Goal: Task Accomplishment & Management: Complete application form

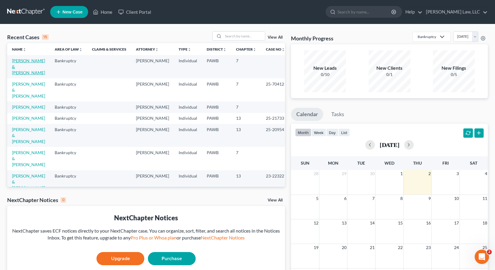
click at [26, 61] on link "[PERSON_NAME] & [PERSON_NAME]" at bounding box center [28, 66] width 33 height 17
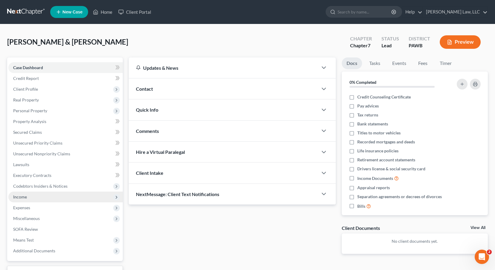
click at [20, 196] on span "Income" at bounding box center [20, 196] width 14 height 5
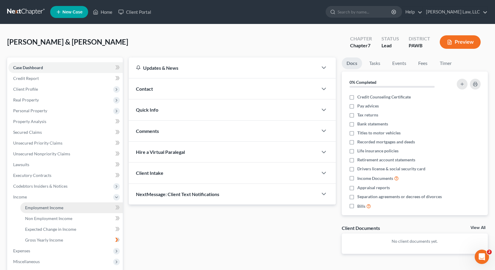
click at [60, 208] on span "Employment Income" at bounding box center [44, 207] width 38 height 5
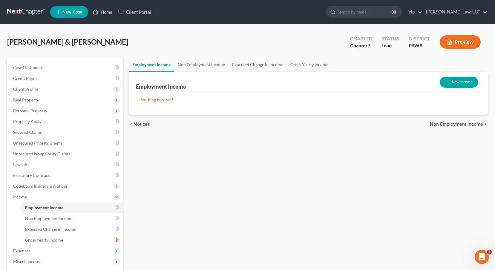
click at [464, 79] on button "New Income" at bounding box center [459, 82] width 39 height 11
select select "0"
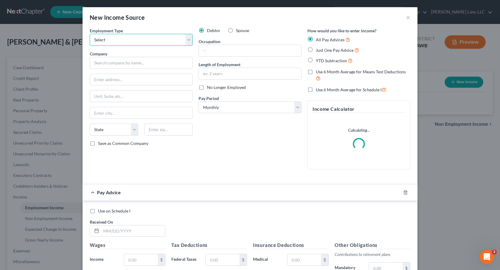
click at [187, 38] on select "Select Full or [DEMOGRAPHIC_DATA] Employment Self Employment" at bounding box center [141, 40] width 103 height 12
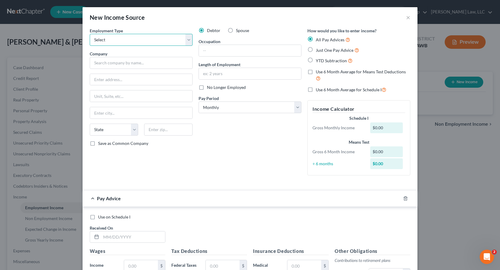
select select "0"
click at [90, 34] on select "Select Full or [DEMOGRAPHIC_DATA] Employment Self Employment" at bounding box center [141, 40] width 103 height 12
click at [149, 64] on input "text" at bounding box center [141, 63] width 103 height 12
type input "Achieva Support"
click at [146, 80] on input "text" at bounding box center [141, 79] width 102 height 11
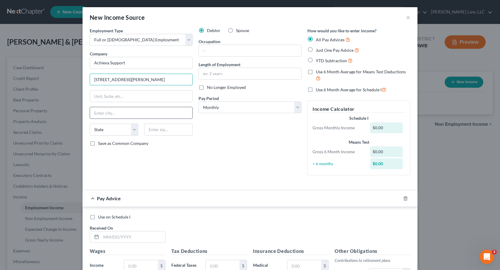
type input "[STREET_ADDRESS][PERSON_NAME]"
click at [124, 117] on input "text" at bounding box center [141, 112] width 102 height 11
type input "[GEOGRAPHIC_DATA]"
click at [96, 132] on select "State [US_STATE] AK AR AZ CA CO CT DE DC [GEOGRAPHIC_DATA] [GEOGRAPHIC_DATA] GU…" at bounding box center [114, 129] width 48 height 12
select select "39"
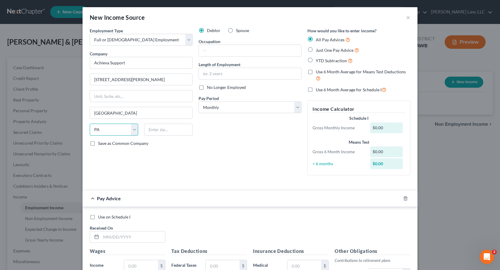
click at [90, 123] on select "State [US_STATE] AK AR AZ CA CO CT DE DC [GEOGRAPHIC_DATA] [GEOGRAPHIC_DATA] GU…" at bounding box center [114, 129] width 48 height 12
click at [166, 129] on input "text" at bounding box center [168, 129] width 48 height 12
type input "15203"
click at [236, 29] on label "Spouse" at bounding box center [242, 31] width 13 height 6
click at [238, 29] on input "Spouse" at bounding box center [240, 30] width 4 height 4
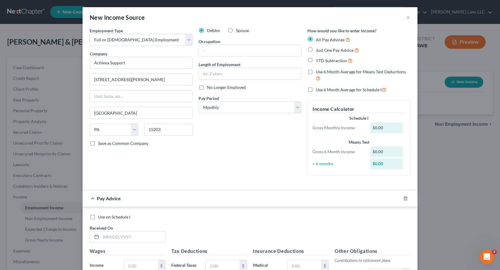
radio input "true"
click at [209, 51] on input "text" at bounding box center [250, 50] width 102 height 11
type input "Assistant"
click at [224, 74] on input "text" at bounding box center [250, 73] width 102 height 11
type input "12 years"
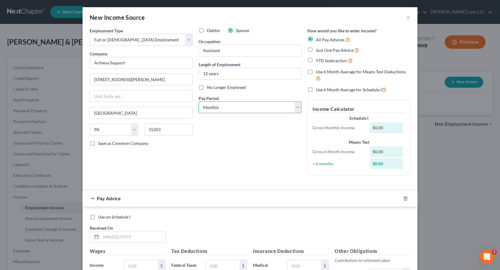
click at [294, 105] on select "Select Monthly Twice Monthly Every Other Week Weekly" at bounding box center [250, 107] width 103 height 12
select select "2"
click at [199, 101] on select "Select Monthly Twice Monthly Every Other Week Weekly" at bounding box center [250, 107] width 103 height 12
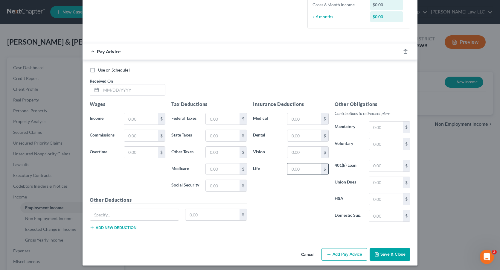
scroll to position [163, 0]
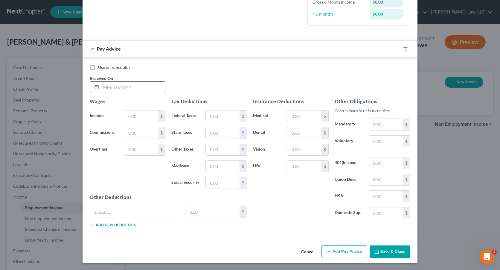
click at [133, 86] on input "text" at bounding box center [133, 87] width 64 height 11
type input "[DATE]"
click at [149, 116] on input "text" at bounding box center [141, 115] width 34 height 11
type input "2,504.00"
click at [141, 152] on input "text" at bounding box center [141, 149] width 34 height 11
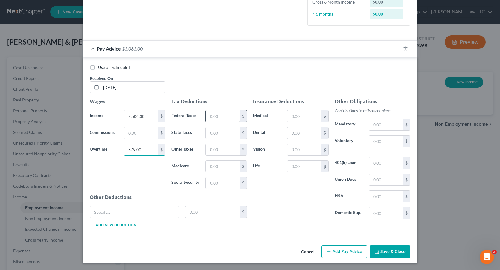
type input "579.00"
click at [217, 115] on input "text" at bounding box center [223, 115] width 34 height 11
type input "273.00"
click at [221, 166] on input "text" at bounding box center [223, 166] width 34 height 11
type input "44.00"
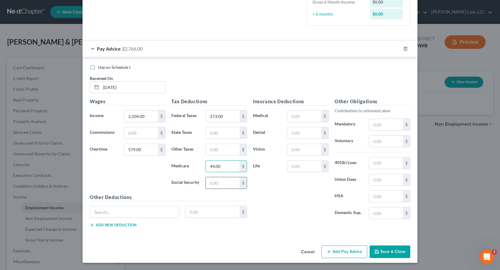
click at [225, 185] on input "text" at bounding box center [223, 182] width 34 height 11
type input "188.00"
click at [212, 149] on input "text" at bounding box center [223, 149] width 34 height 11
type input "32.00"
click at [213, 129] on input "text" at bounding box center [223, 132] width 34 height 11
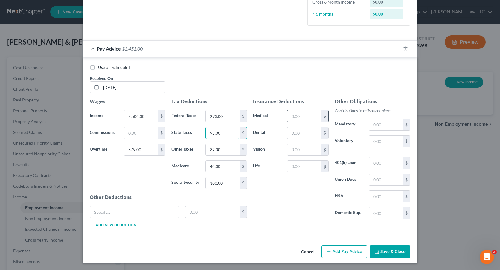
type input "95.00"
click at [298, 116] on input "text" at bounding box center [304, 115] width 34 height 11
click at [272, 229] on div "Insurance Deductions Medical $ Dental $ Vision $ Life $ Other Obligations Contr…" at bounding box center [331, 165] width 163 height 134
click at [384, 144] on input "text" at bounding box center [386, 140] width 34 height 11
type input "25.00"
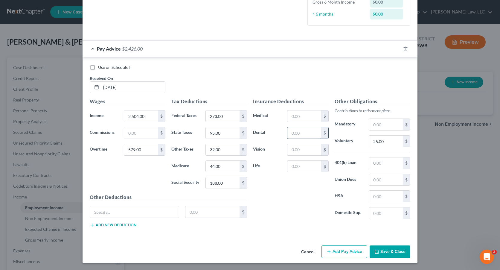
click at [305, 134] on input "text" at bounding box center [304, 132] width 34 height 11
type input "5.00"
click at [305, 114] on input "text" at bounding box center [304, 115] width 34 height 11
type input "45.00"
click at [300, 148] on input "text" at bounding box center [304, 149] width 34 height 11
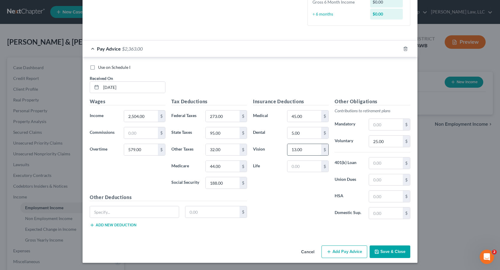
drag, startPoint x: 301, startPoint y: 149, endPoint x: 286, endPoint y: 149, distance: 15.0
click at [287, 149] on input "13.00" at bounding box center [304, 149] width 34 height 11
type input "2.00"
click at [117, 211] on input "text" at bounding box center [134, 211] width 89 height 11
type input "STD"
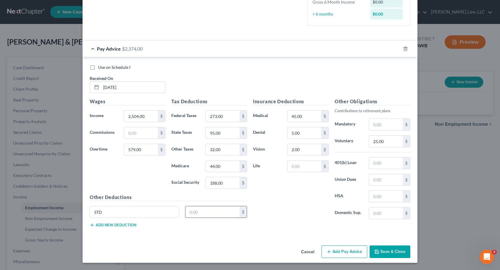
click at [208, 212] on input "text" at bounding box center [212, 211] width 54 height 11
type input "13.00"
type input "29.00"
click at [381, 123] on input "text" at bounding box center [386, 124] width 34 height 11
click at [386, 162] on input "text" at bounding box center [386, 162] width 34 height 11
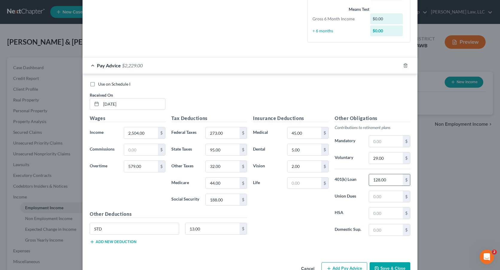
scroll to position [133, 0]
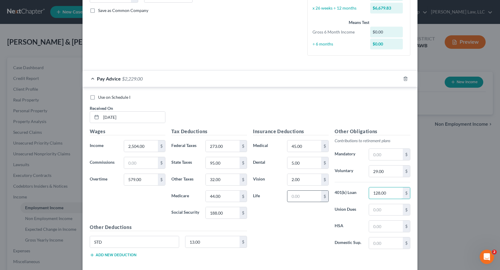
type input "128.00"
click at [299, 194] on input "text" at bounding box center [304, 195] width 34 height 11
type input "4.00"
click at [375, 170] on input "29.00" at bounding box center [386, 170] width 34 height 11
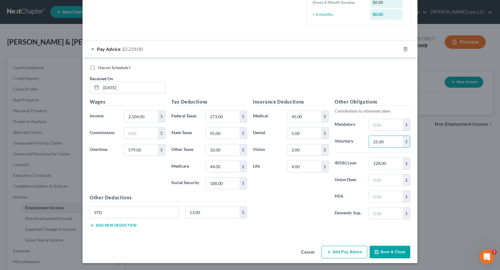
scroll to position [163, 0]
type input "25.00"
click at [340, 252] on button "Add Pay Advice" at bounding box center [344, 251] width 46 height 13
click at [353, 252] on button "Add Pay Advice" at bounding box center [344, 251] width 46 height 13
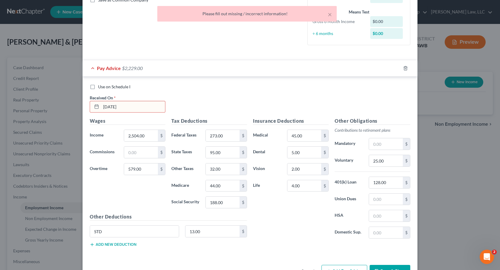
scroll to position [133, 0]
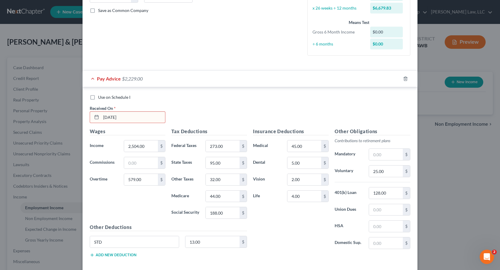
drag, startPoint x: 126, startPoint y: 117, endPoint x: 91, endPoint y: 115, distance: 35.0
click at [91, 115] on div "[DATE]" at bounding box center [128, 117] width 76 height 12
click at [94, 118] on icon at bounding box center [96, 117] width 5 height 5
click at [94, 116] on icon at bounding box center [96, 117] width 5 height 5
click at [112, 117] on input "text" at bounding box center [133, 117] width 64 height 11
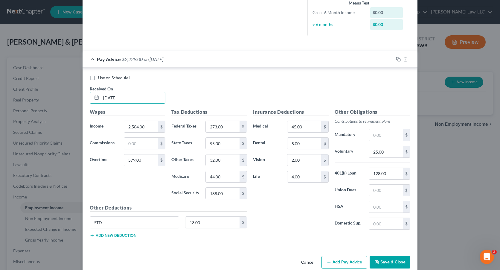
scroll to position [163, 0]
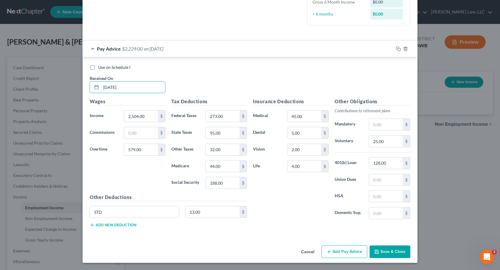
type input "[DATE]"
click at [348, 251] on button "Add Pay Advice" at bounding box center [344, 251] width 46 height 13
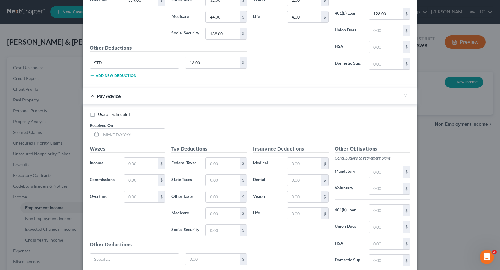
scroll to position [312, 0]
click at [94, 134] on icon at bounding box center [96, 134] width 5 height 5
click at [124, 138] on input "text" at bounding box center [133, 133] width 64 height 11
type input "03/2032025"
click at [145, 160] on input "text" at bounding box center [141, 162] width 34 height 11
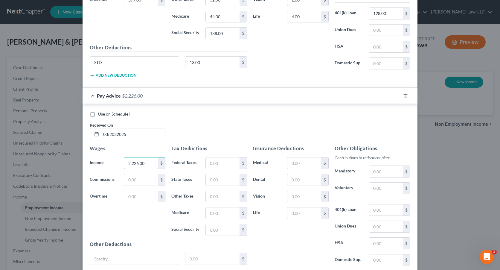
type input "2,226.00"
click at [146, 200] on input "text" at bounding box center [141, 196] width 34 height 11
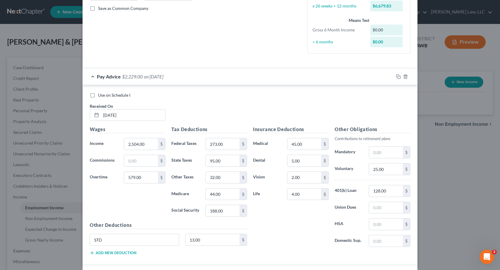
scroll to position [149, 0]
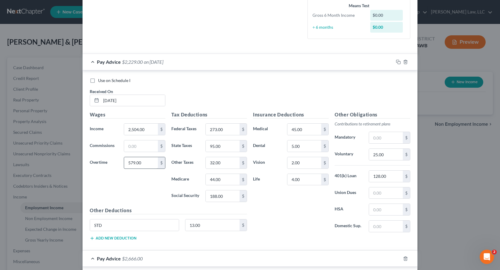
type input "440.00"
type input "3,082.00"
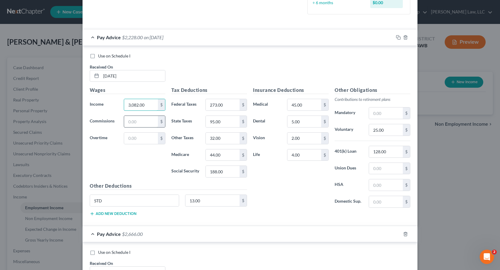
scroll to position [209, 0]
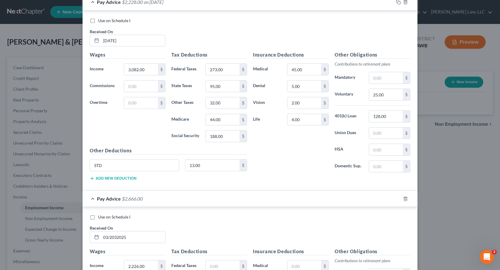
click at [105, 199] on span "Pay Advice" at bounding box center [109, 199] width 24 height 6
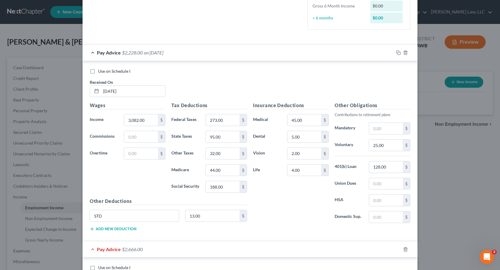
scroll to position [90, 0]
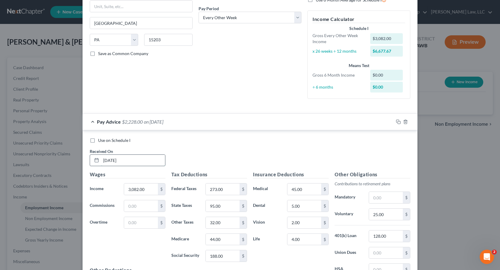
click at [129, 161] on input "[DATE]" at bounding box center [133, 160] width 64 height 11
drag, startPoint x: 129, startPoint y: 161, endPoint x: 99, endPoint y: 158, distance: 29.4
click at [101, 158] on input "[DATE]" at bounding box center [133, 160] width 64 height 11
type input "[DATE]"
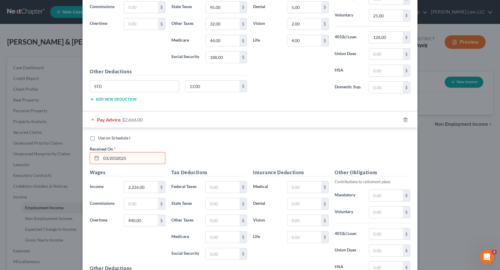
scroll to position [269, 0]
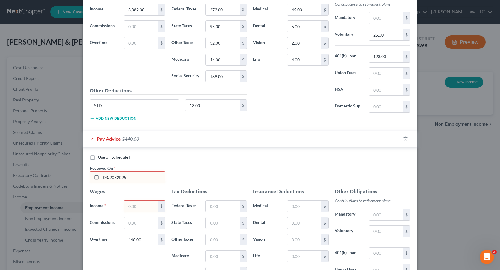
click at [141, 240] on input "440.00" at bounding box center [141, 239] width 34 height 11
click at [146, 208] on input "text" at bounding box center [141, 205] width 34 height 11
type input "2,695.00"
click at [126, 177] on input "03/2032025" at bounding box center [133, 176] width 64 height 11
type input "0"
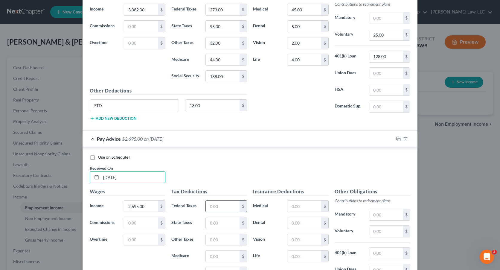
type input "[DATE]"
click at [224, 205] on input "text" at bounding box center [223, 205] width 34 height 11
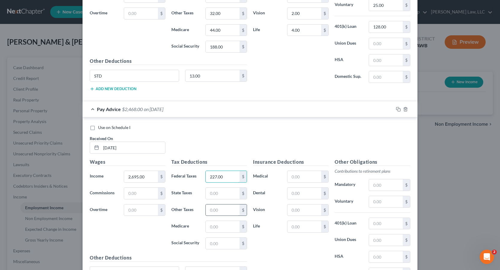
scroll to position [299, 0]
type input "227.00"
click at [219, 227] on input "text" at bounding box center [223, 225] width 34 height 11
type input "38.00"
click at [210, 243] on input "text" at bounding box center [223, 242] width 34 height 11
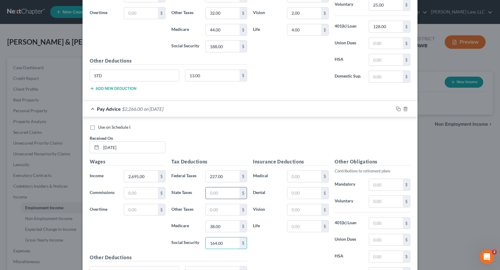
type input "164.00"
click at [220, 192] on input "text" at bounding box center [223, 192] width 34 height 11
type input "83.00"
click at [224, 210] on input "text" at bounding box center [223, 209] width 34 height 11
type input "28.00"
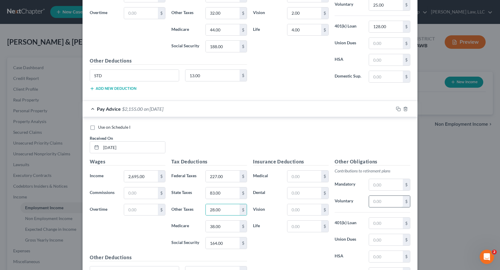
click at [390, 206] on input "text" at bounding box center [386, 201] width 34 height 11
type input "25.00"
click at [302, 195] on input "text" at bounding box center [304, 192] width 34 height 11
type input "5.00"
click at [295, 177] on input "text" at bounding box center [304, 175] width 34 height 11
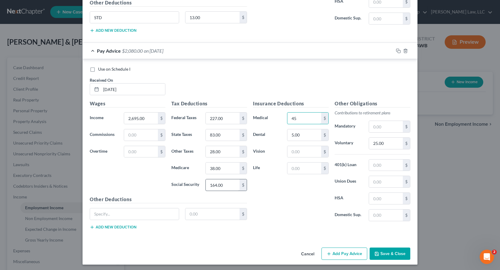
scroll to position [359, 0]
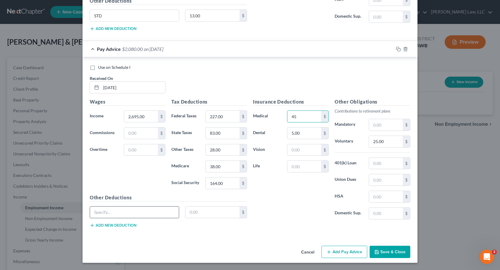
type input "45"
click at [106, 209] on input "text" at bounding box center [134, 211] width 89 height 11
type input "STD"
click at [201, 213] on input "text" at bounding box center [212, 211] width 54 height 11
type input "13.00"
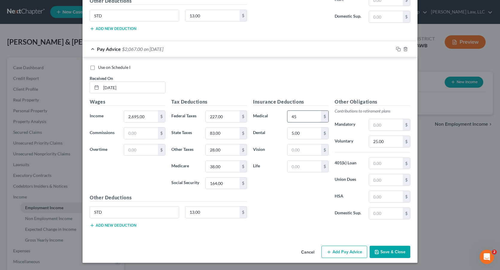
click at [294, 117] on input "45" at bounding box center [304, 116] width 34 height 11
type input "45.00"
click at [303, 152] on input "text" at bounding box center [304, 149] width 34 height 11
type input "2.00"
click at [300, 168] on input "text" at bounding box center [304, 166] width 34 height 11
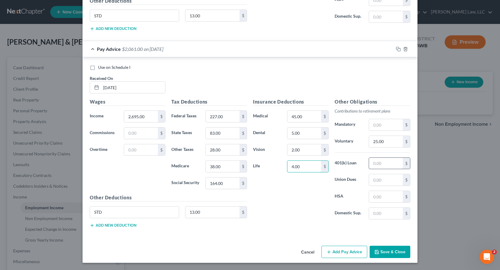
type input "4.00"
click at [378, 164] on input "text" at bounding box center [386, 163] width 34 height 11
type input "128.00"
click at [332, 252] on button "Add Pay Advice" at bounding box center [344, 251] width 46 height 13
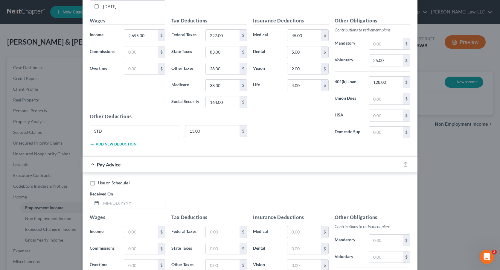
scroll to position [448, 0]
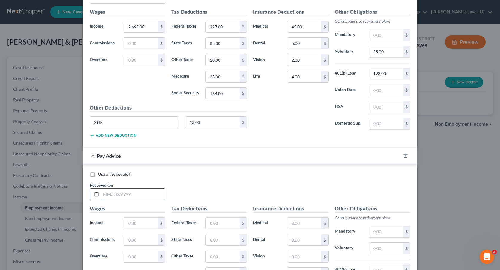
click at [127, 196] on input "text" at bounding box center [133, 193] width 64 height 11
type input "[DATE]"
click at [142, 224] on input "text" at bounding box center [141, 222] width 34 height 11
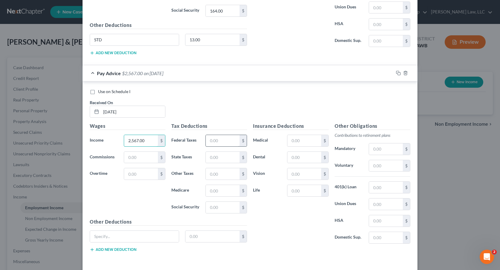
scroll to position [555, 0]
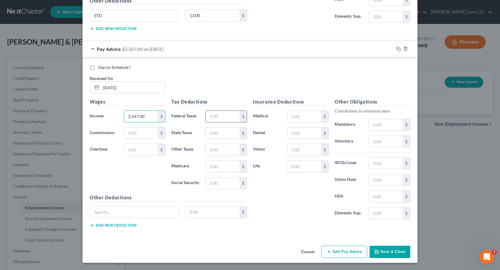
type input "2,567.00"
click at [221, 116] on input "text" at bounding box center [223, 116] width 34 height 11
type input "209.00"
click at [224, 167] on input "text" at bounding box center [223, 166] width 34 height 11
type input "36.00"
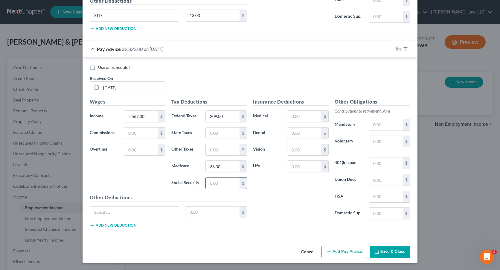
click at [221, 182] on input "text" at bounding box center [223, 182] width 34 height 11
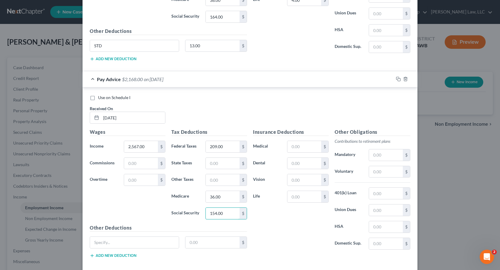
scroll to position [525, 0]
type input "154.00"
click at [231, 163] on input "text" at bounding box center [223, 162] width 34 height 11
type input "79.00"
click at [229, 178] on input "text" at bounding box center [223, 179] width 34 height 11
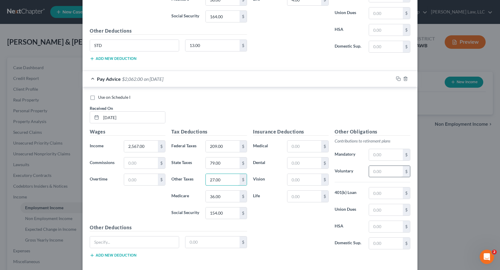
type input "27.00"
click at [388, 173] on input "text" at bounding box center [386, 171] width 34 height 11
type input "50.00"
click at [298, 164] on input "text" at bounding box center [304, 162] width 34 height 11
type input "5.00"
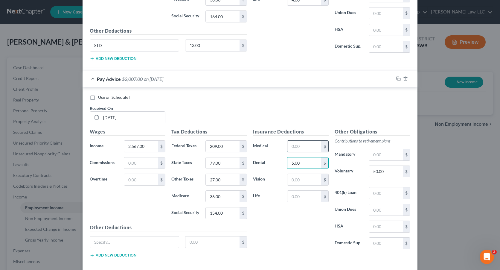
click at [297, 147] on input "text" at bounding box center [304, 146] width 34 height 11
type input "45.00"
type input "153.00"
click at [108, 245] on input "text" at bounding box center [134, 241] width 89 height 11
type input "STD"
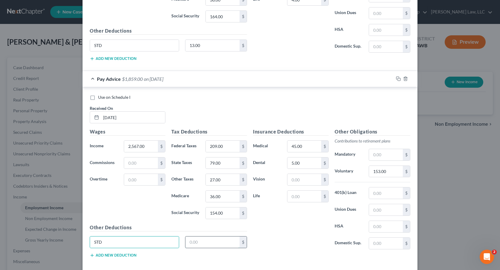
click at [200, 242] on input "text" at bounding box center [212, 241] width 54 height 11
type input "13.00"
click at [308, 181] on input "text" at bounding box center [304, 179] width 34 height 11
type input "2.00"
click at [298, 192] on input "text" at bounding box center [304, 195] width 34 height 11
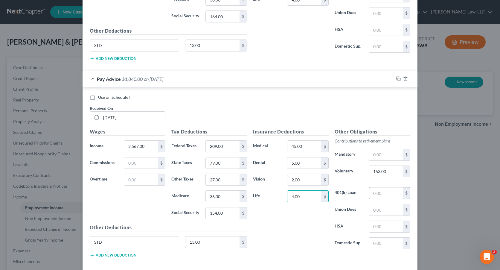
type input "4.00"
click at [393, 195] on input "text" at bounding box center [386, 192] width 34 height 11
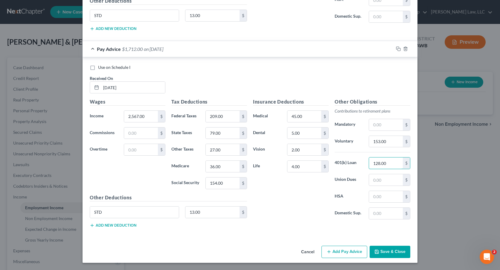
type input "128.00"
click at [387, 252] on button "Save & Close" at bounding box center [390, 251] width 41 height 13
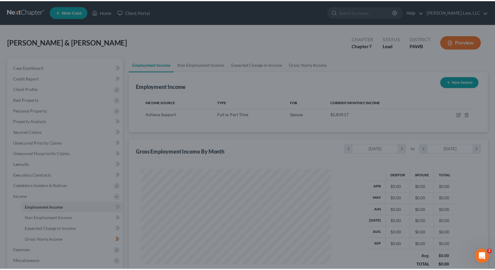
scroll to position [107, 202]
